Goal: Transaction & Acquisition: Purchase product/service

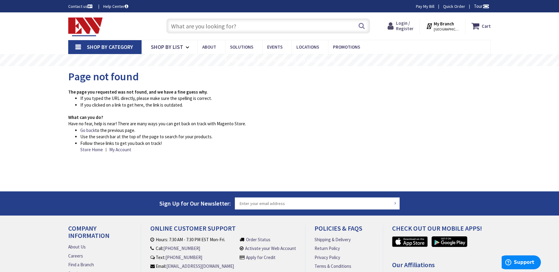
click at [396, 26] on icon at bounding box center [392, 26] width 8 height 11
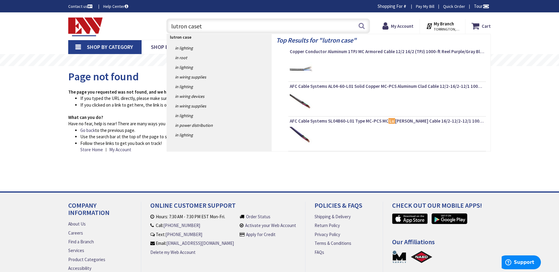
type input "lutron caseta"
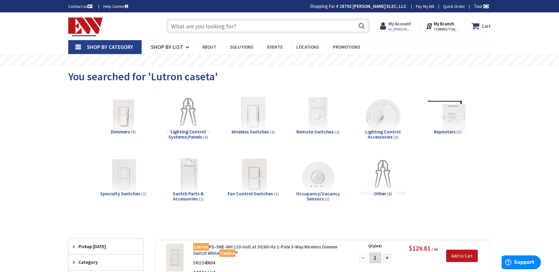
click at [214, 21] on input "text" at bounding box center [268, 25] width 204 height 15
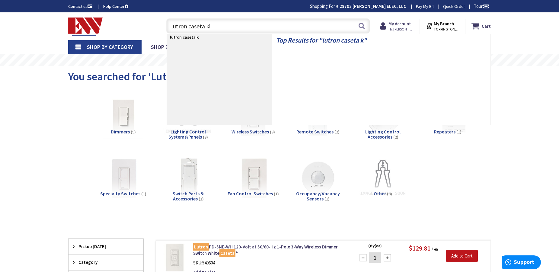
type input "lutron caseta kit"
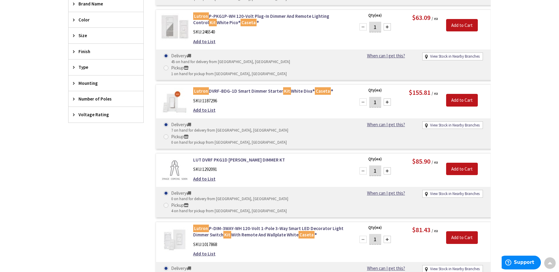
scroll to position [246, 0]
